Goal: Transaction & Acquisition: Purchase product/service

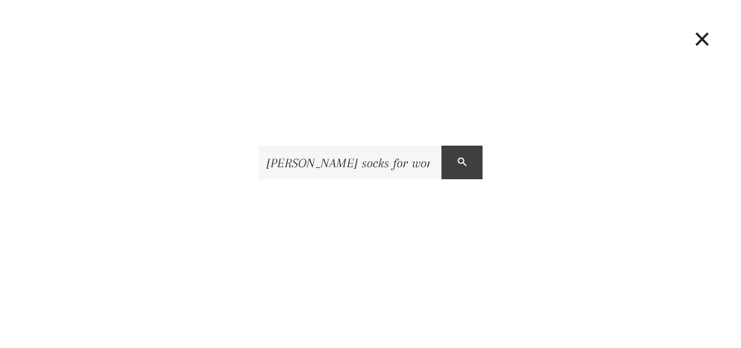
type input "[PERSON_NAME] socks for women"
click at [480, 156] on button "Search" at bounding box center [462, 163] width 41 height 34
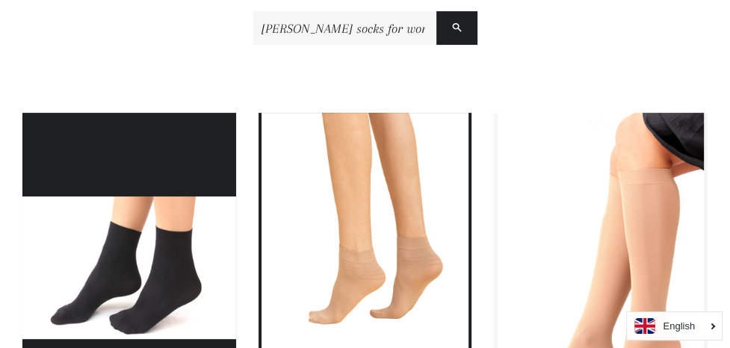
scroll to position [448, 0]
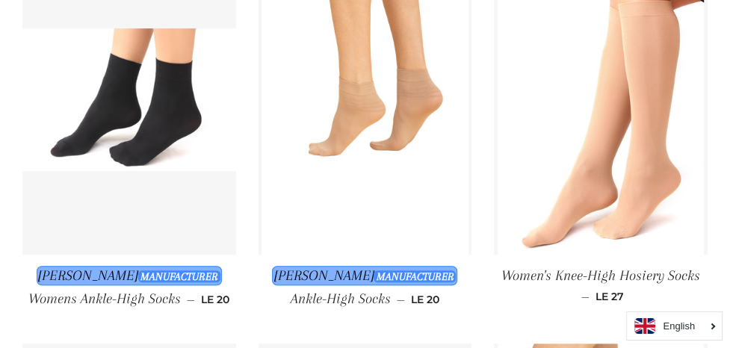
click at [208, 267] on span "Charmaine Manufacturer Womens Ankle-High Socks" at bounding box center [125, 287] width 194 height 40
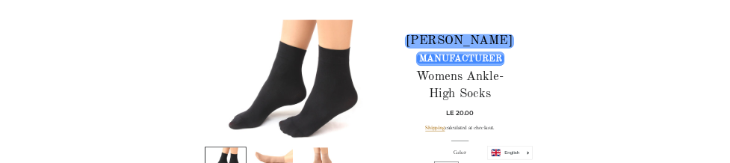
scroll to position [202, 0]
